Goal: Task Accomplishment & Management: Use online tool/utility

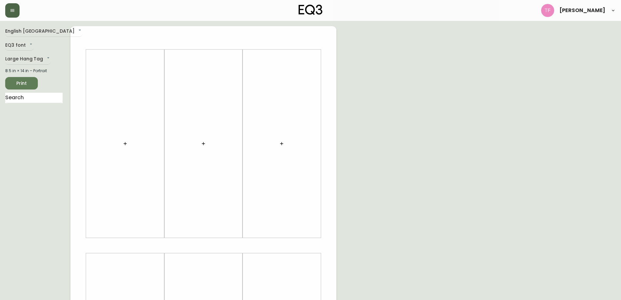
click at [13, 12] on icon "button" at bounding box center [12, 10] width 5 height 5
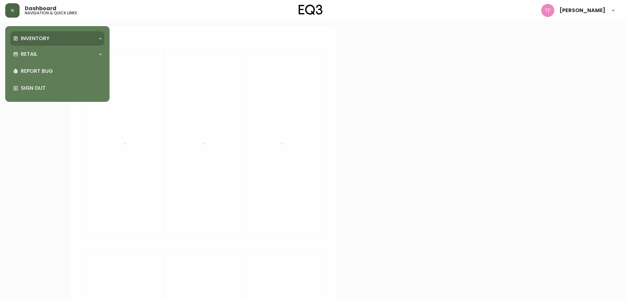
click at [31, 37] on p "Inventory" at bounding box center [35, 38] width 29 height 7
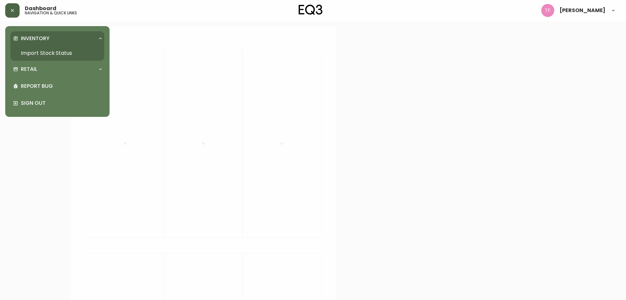
click at [40, 52] on link "Import Stock Status" at bounding box center [57, 53] width 94 height 15
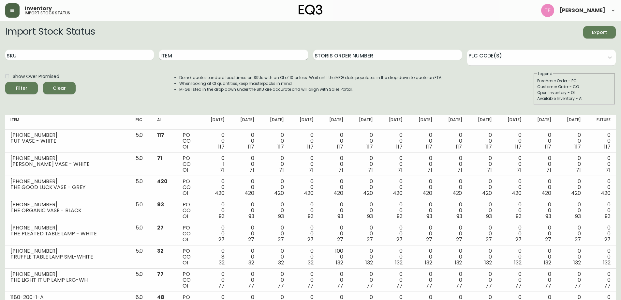
click at [215, 57] on input "Item" at bounding box center [233, 55] width 149 height 10
type input "custom"
click at [5, 82] on button "Filter" at bounding box center [21, 88] width 33 height 12
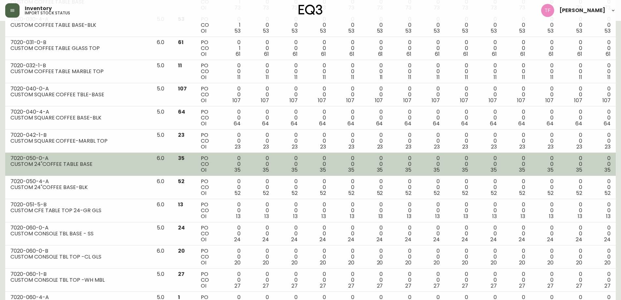
scroll to position [620, 0]
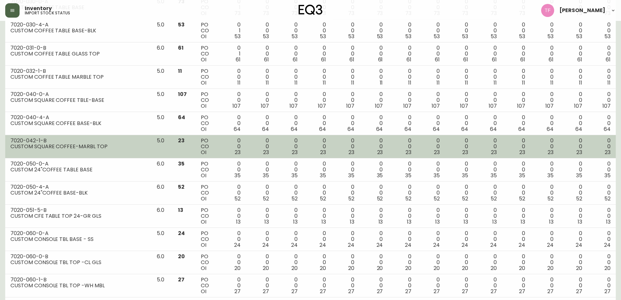
drag, startPoint x: 36, startPoint y: 133, endPoint x: 31, endPoint y: 135, distance: 5.2
click at [31, 135] on td "7020-042-1-B CUSTOM SQUARE COFFEE-MARBL TOP" at bounding box center [78, 146] width 146 height 23
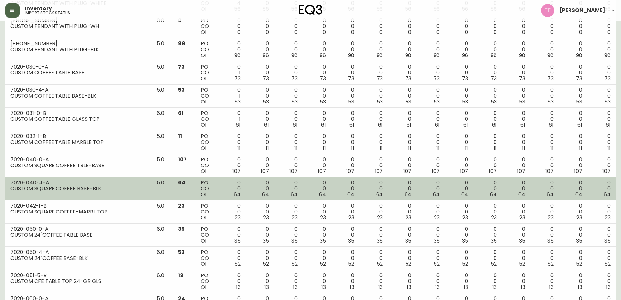
scroll to position [587, 0]
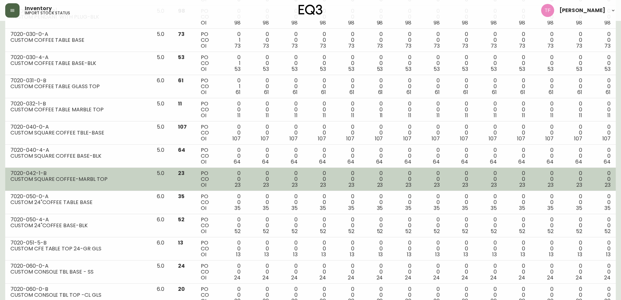
drag, startPoint x: 35, startPoint y: 179, endPoint x: 30, endPoint y: 180, distance: 5.1
click at [30, 180] on div "CUSTOM SQUARE COFFEE-MARBL TOP" at bounding box center [78, 179] width 136 height 6
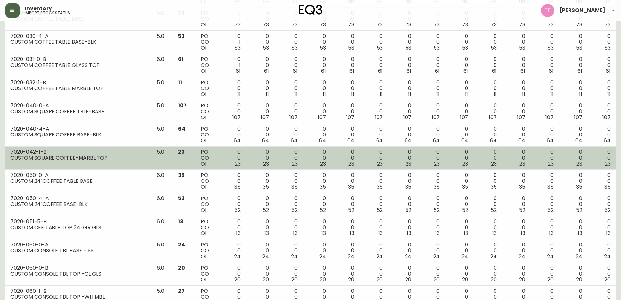
scroll to position [620, 0]
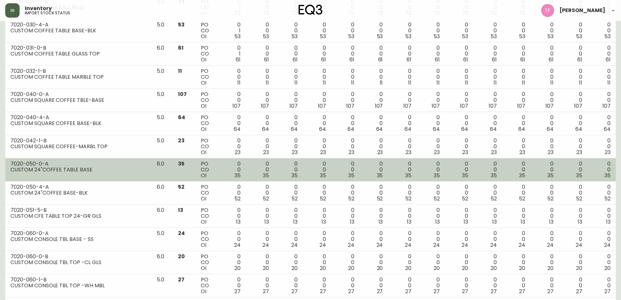
drag, startPoint x: 23, startPoint y: 161, endPoint x: 19, endPoint y: 168, distance: 7.5
click at [19, 168] on div "CUSTOM 24"COFFEE TABLE BASE" at bounding box center [78, 170] width 136 height 6
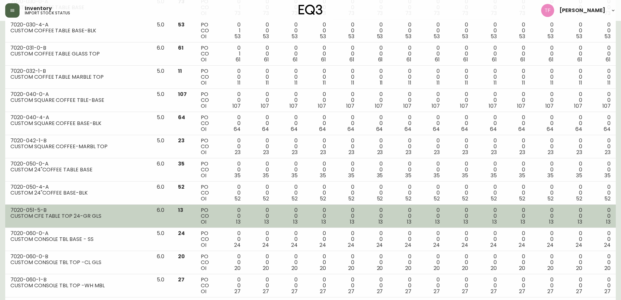
click at [26, 213] on div "CUSTOM CFE TABLE TOP 24-GR GLS" at bounding box center [78, 216] width 136 height 6
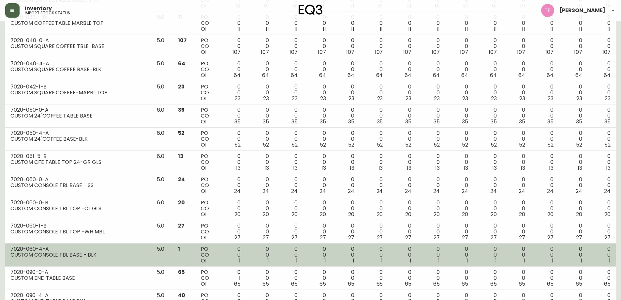
scroll to position [685, 0]
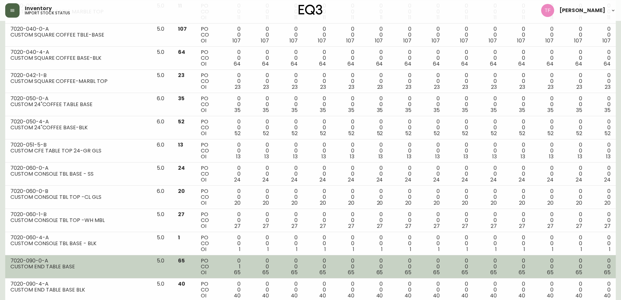
drag, startPoint x: 68, startPoint y: 277, endPoint x: 41, endPoint y: 276, distance: 26.4
click at [41, 276] on td "7020-090-0-A CUSTOM END TABLE BASE" at bounding box center [78, 266] width 146 height 23
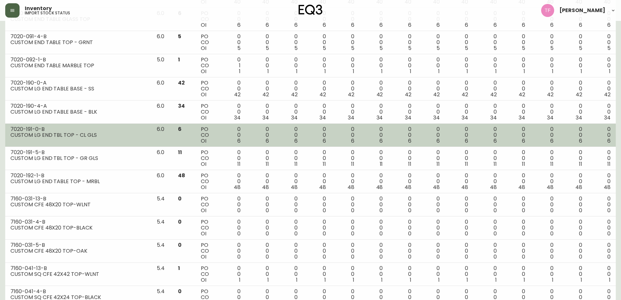
scroll to position [1002, 0]
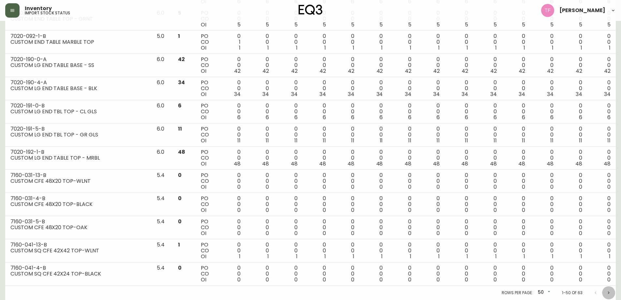
click at [610, 291] on icon "Next page" at bounding box center [608, 292] width 5 height 5
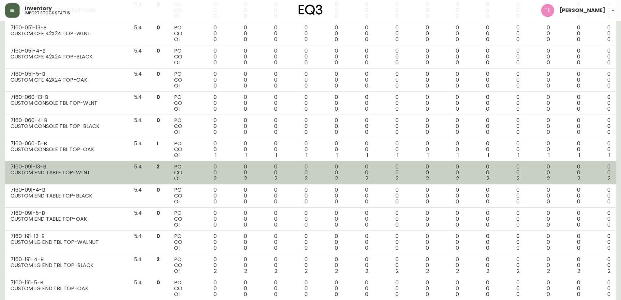
scroll to position [145, 0]
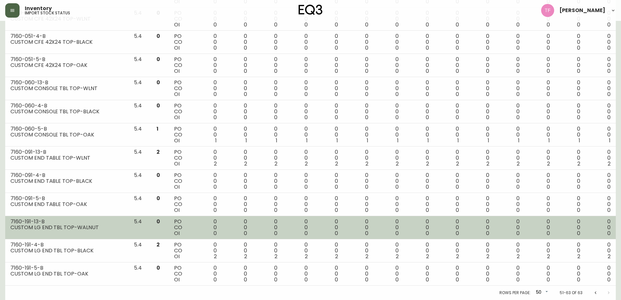
drag, startPoint x: 93, startPoint y: 166, endPoint x: 117, endPoint y: 232, distance: 70.2
click at [117, 232] on td "7160-191-13-B CUSTOM LG END TBL TOP-WALNUT" at bounding box center [67, 227] width 124 height 23
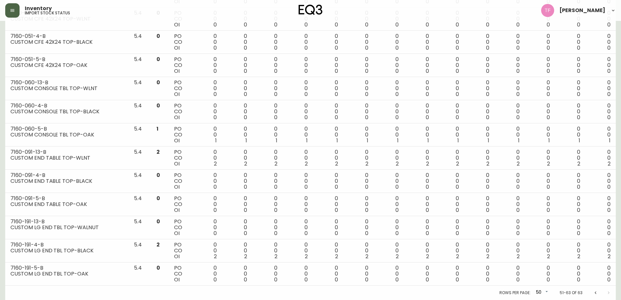
scroll to position [0, 0]
